Goal: Entertainment & Leisure: Consume media (video, audio)

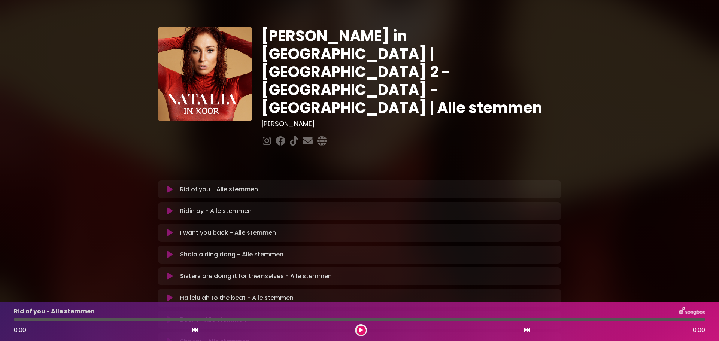
click at [170, 186] on icon at bounding box center [170, 189] width 6 height 7
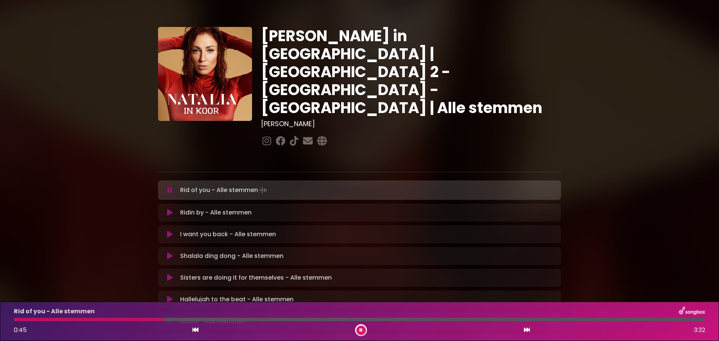
drag, startPoint x: 619, startPoint y: 61, endPoint x: 495, endPoint y: 45, distance: 124.2
click at [619, 61] on div "[PERSON_NAME] in [GEOGRAPHIC_DATA] | [GEOGRAPHIC_DATA] 2 - [GEOGRAPHIC_DATA] - …" at bounding box center [359, 230] width 719 height 443
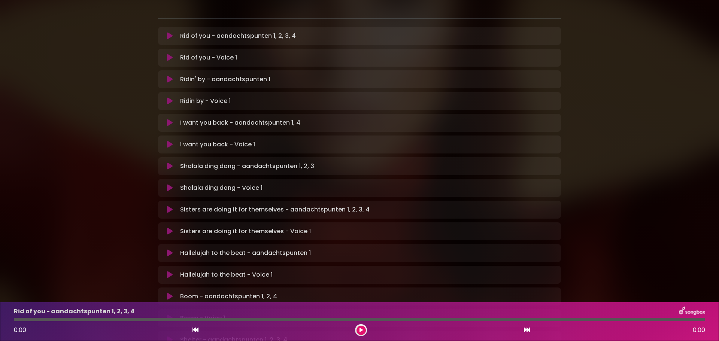
scroll to position [37, 0]
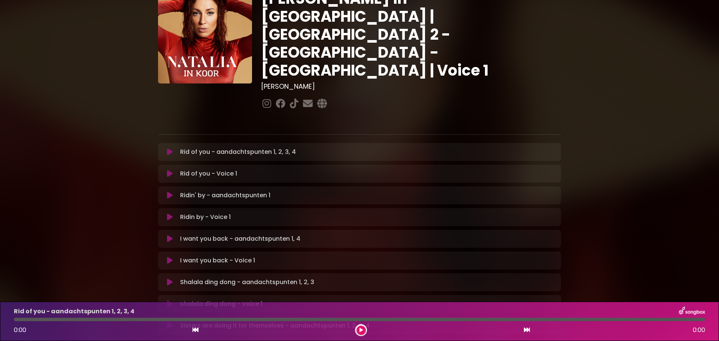
click at [170, 148] on icon at bounding box center [170, 151] width 6 height 7
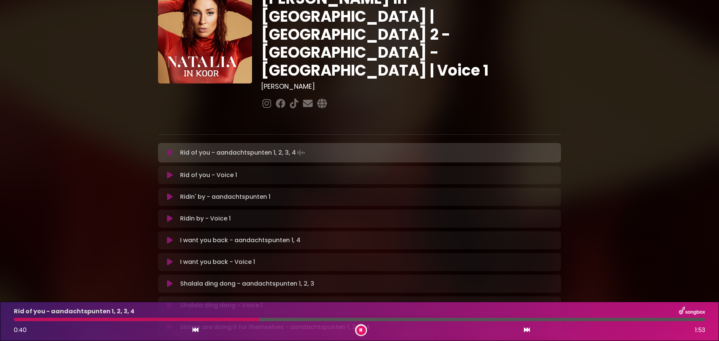
click at [602, 91] on div "Natalia in Koor | Antwerpen 2 - Brugge - Hasselt | Voice 1 Hans Primusz" at bounding box center [359, 323] width 494 height 703
click at [170, 149] on icon at bounding box center [169, 152] width 5 height 7
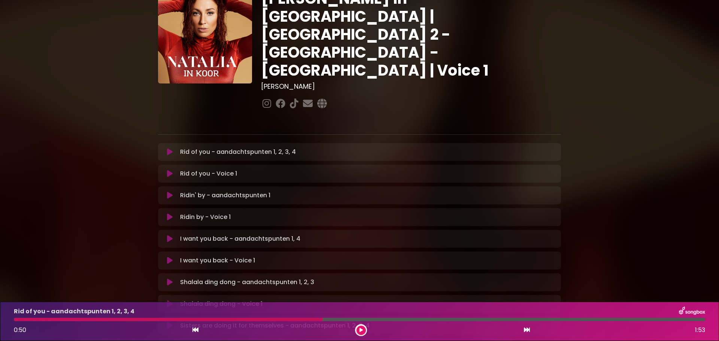
drag, startPoint x: 625, startPoint y: 53, endPoint x: 709, endPoint y: 71, distance: 85.8
click at [625, 53] on div "Natalia in Koor | Antwerpen 2 - Brugge - Hasselt | Voice 1 Hans Primusz ×" at bounding box center [359, 323] width 719 height 702
